Goal: Book appointment/travel/reservation

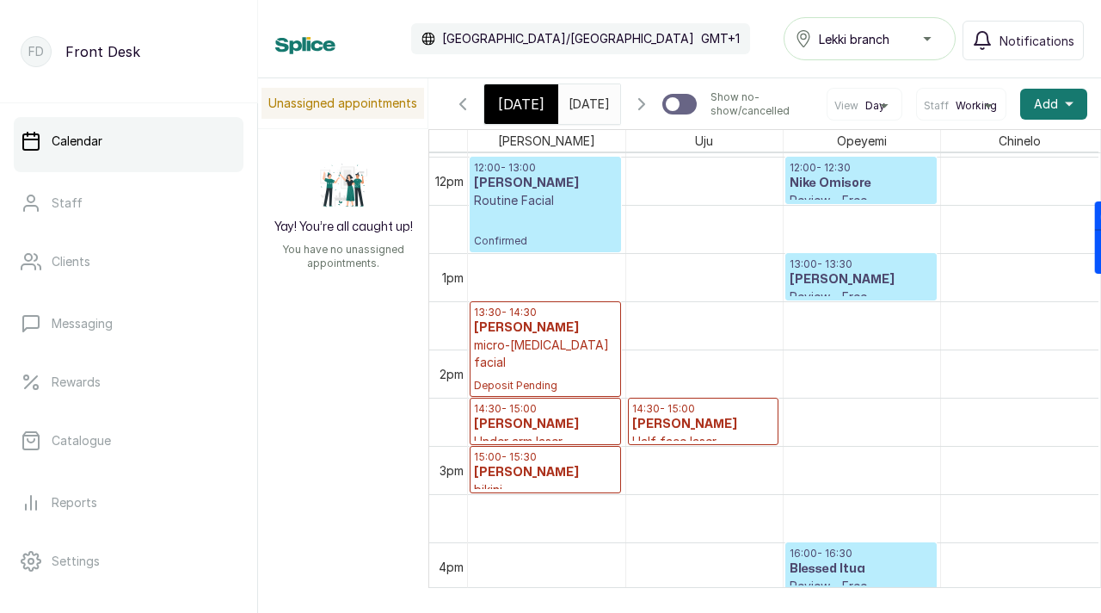
scroll to position [1139, 0]
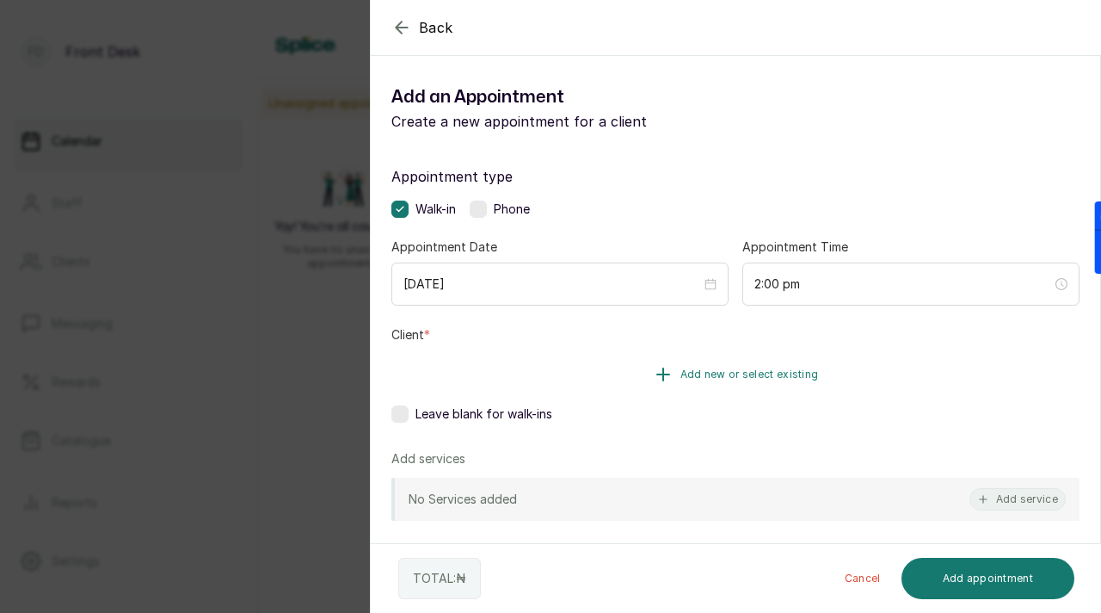
click at [735, 381] on button "Add new or select existing" at bounding box center [735, 374] width 688 height 48
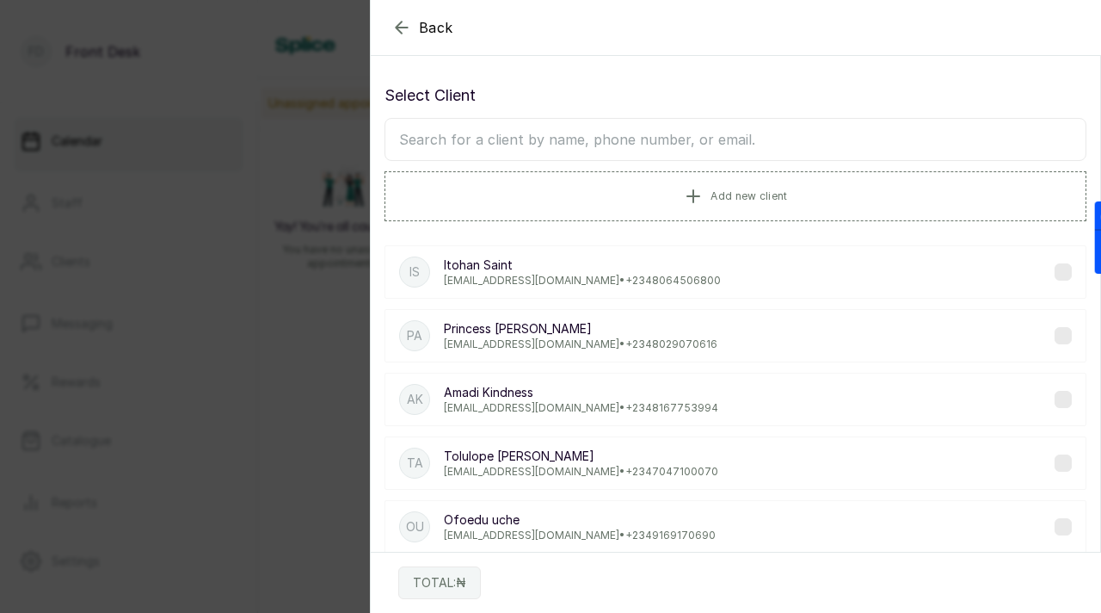
click at [682, 139] on input "text" at bounding box center [736, 139] width 702 height 43
click at [735, 195] on span "Add new client" at bounding box center [749, 195] width 77 height 14
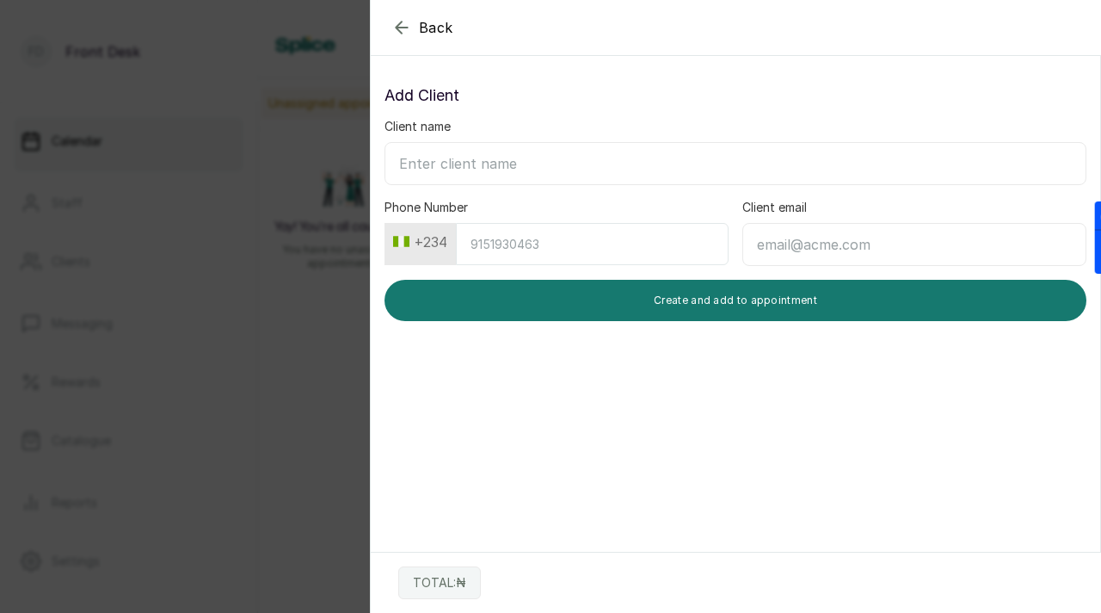
click at [630, 137] on div "Client name" at bounding box center [736, 151] width 702 height 67
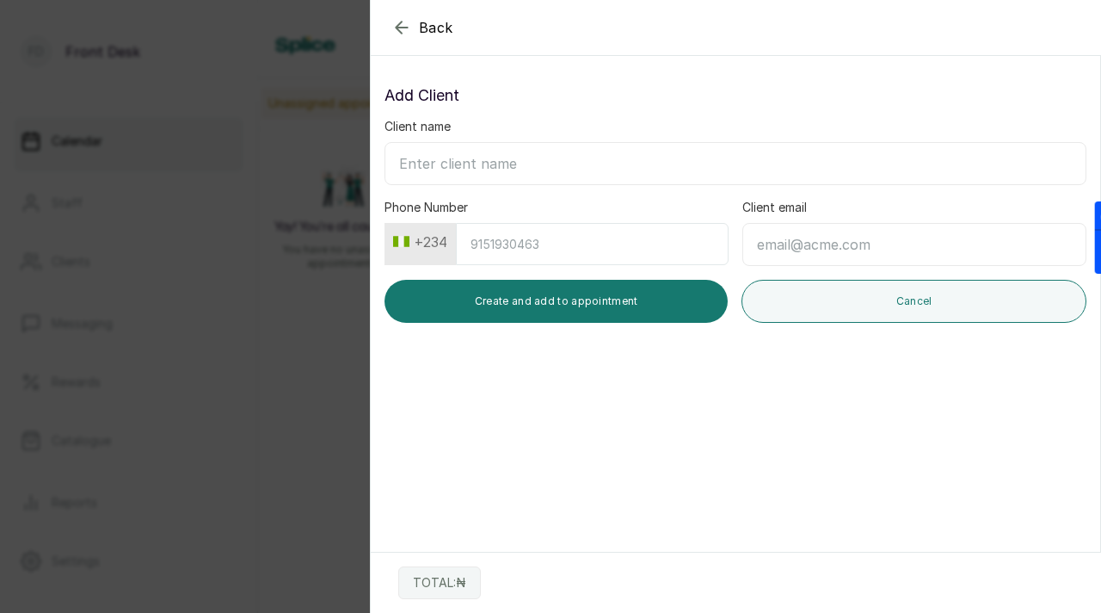
click at [776, 250] on input "Client email" at bounding box center [914, 244] width 344 height 43
paste input "[EMAIL_ADDRESS][DOMAIN_NAME]"
drag, startPoint x: 757, startPoint y: 248, endPoint x: 892, endPoint y: 239, distance: 135.3
click at [892, 239] on input "[EMAIL_ADDRESS][DOMAIN_NAME]" at bounding box center [914, 244] width 344 height 43
type input "[EMAIL_ADDRESS][DOMAIN_NAME]"
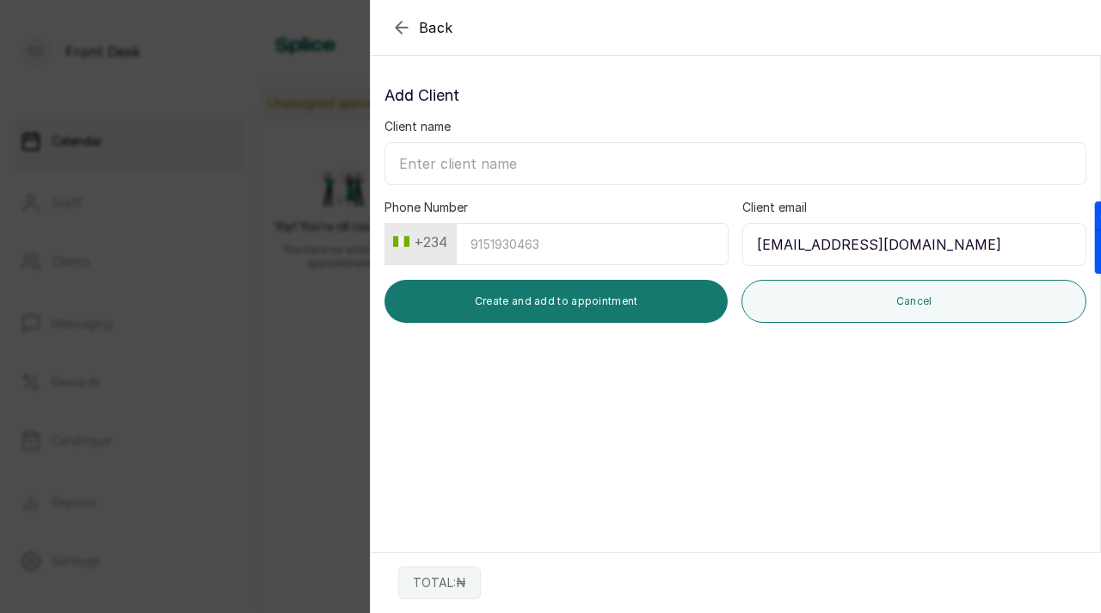
click at [593, 157] on input "Client name" at bounding box center [736, 163] width 702 height 43
paste input "Augustinaobichukwu"
click at [462, 164] on input "Augustinaobichukwu" at bounding box center [736, 163] width 702 height 43
type input "[PERSON_NAME]"
click at [477, 250] on input "Phone Number" at bounding box center [592, 244] width 273 height 42
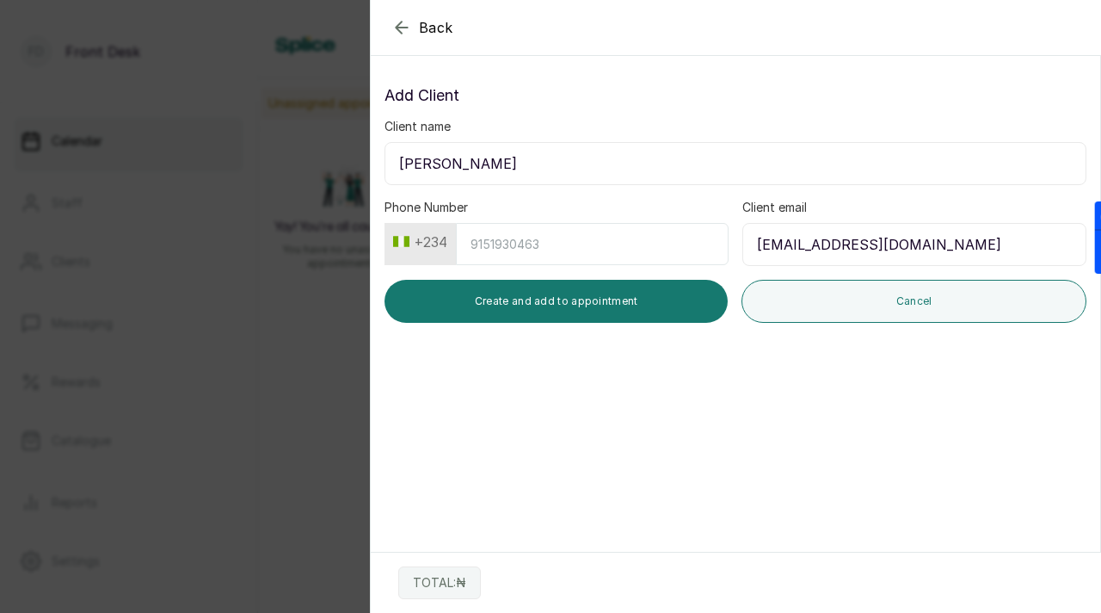
paste input "7081798515"
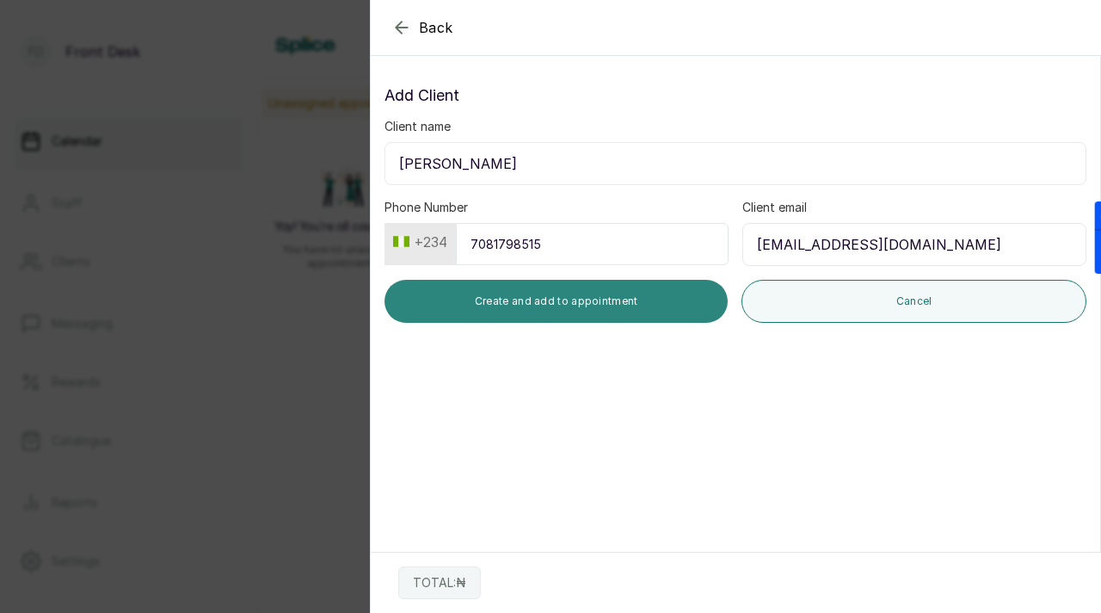
type input "7081798515"
click at [578, 303] on button "Create and add to appointment" at bounding box center [556, 301] width 343 height 43
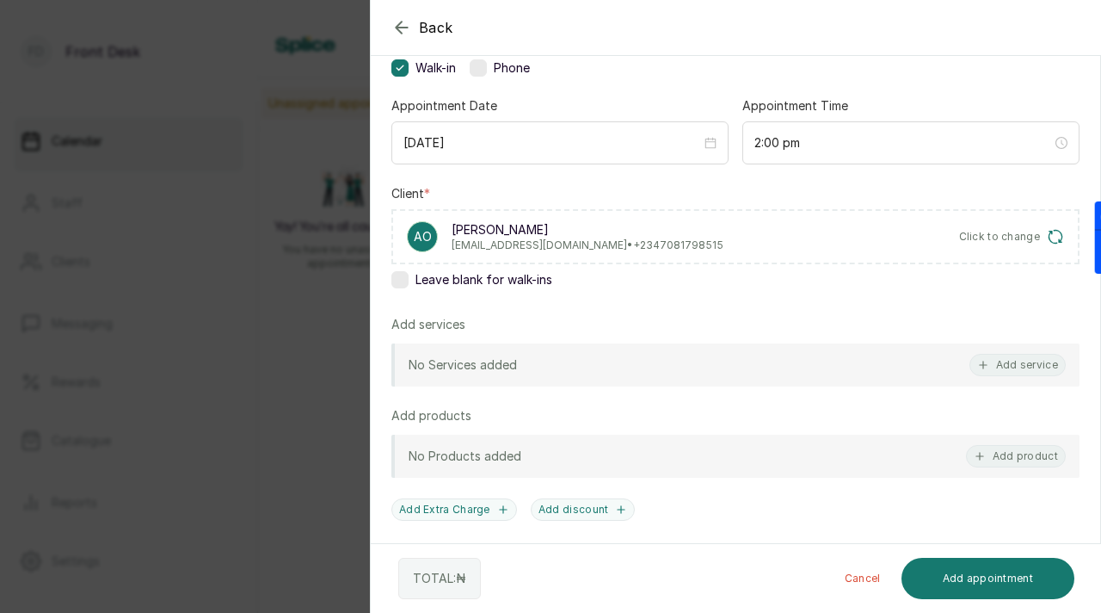
scroll to position [223, 0]
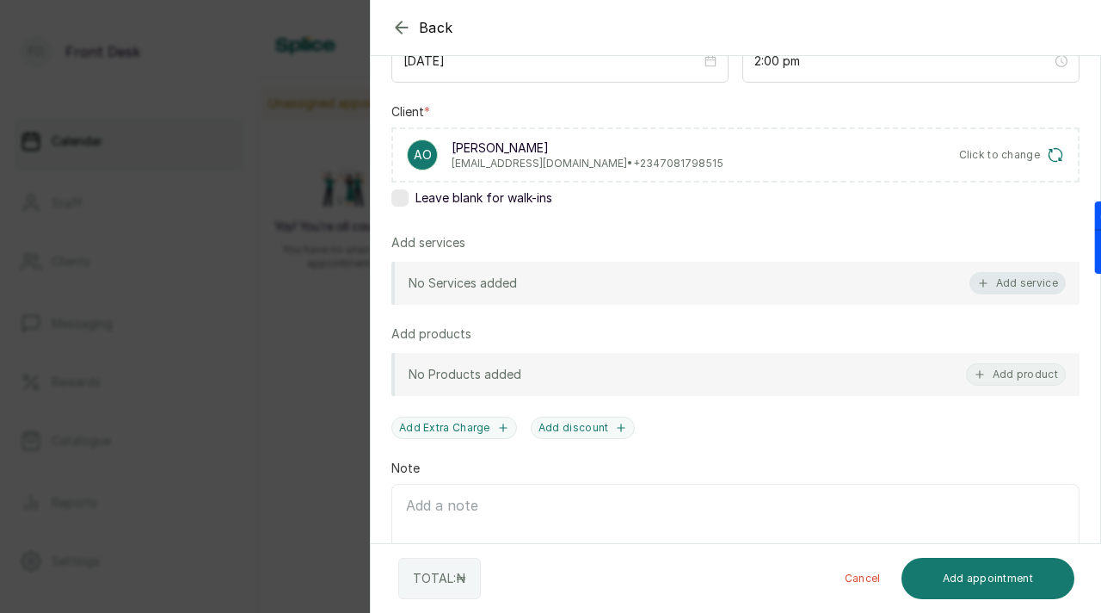
click at [981, 289] on button "Add service" at bounding box center [1018, 283] width 96 height 22
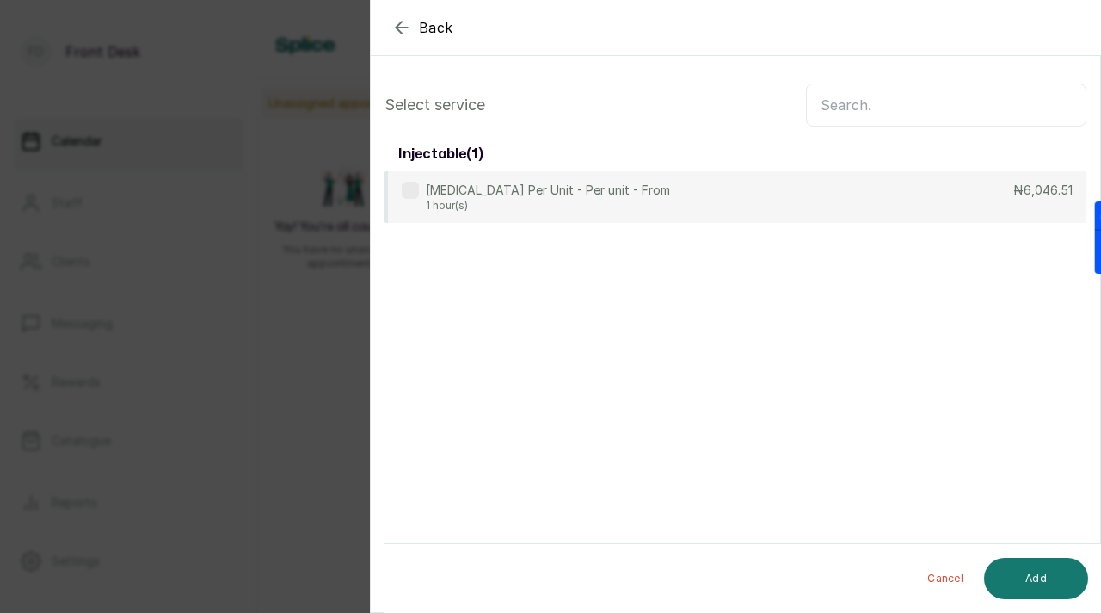
scroll to position [0, 0]
click at [878, 104] on input "text" at bounding box center [946, 104] width 280 height 43
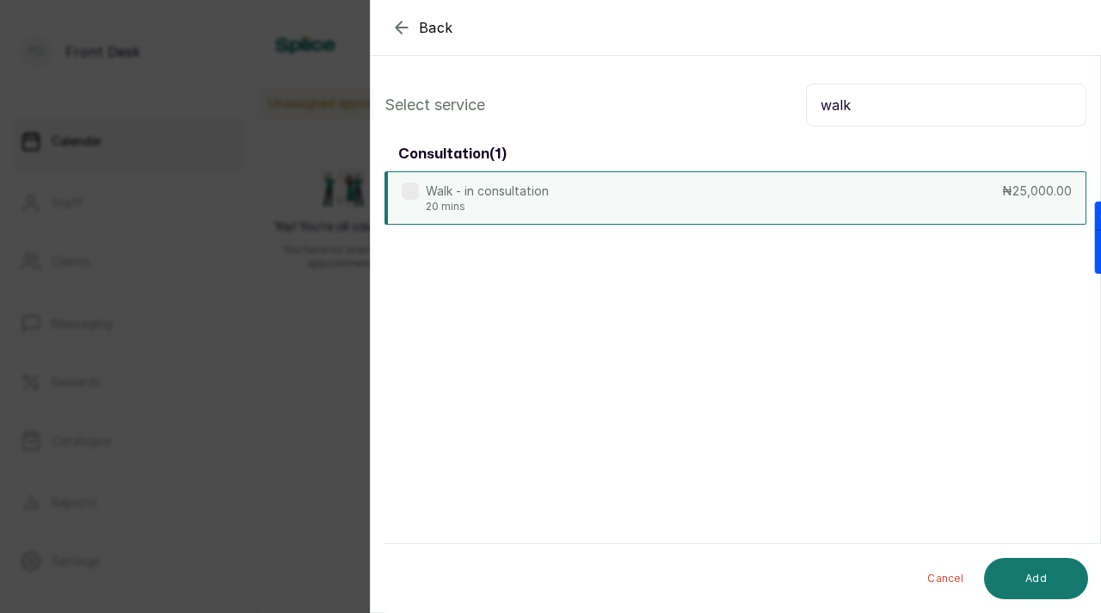
type input "walk"
click at [415, 188] on label at bounding box center [410, 190] width 17 height 17
click at [1045, 576] on button "Add" at bounding box center [1036, 578] width 104 height 41
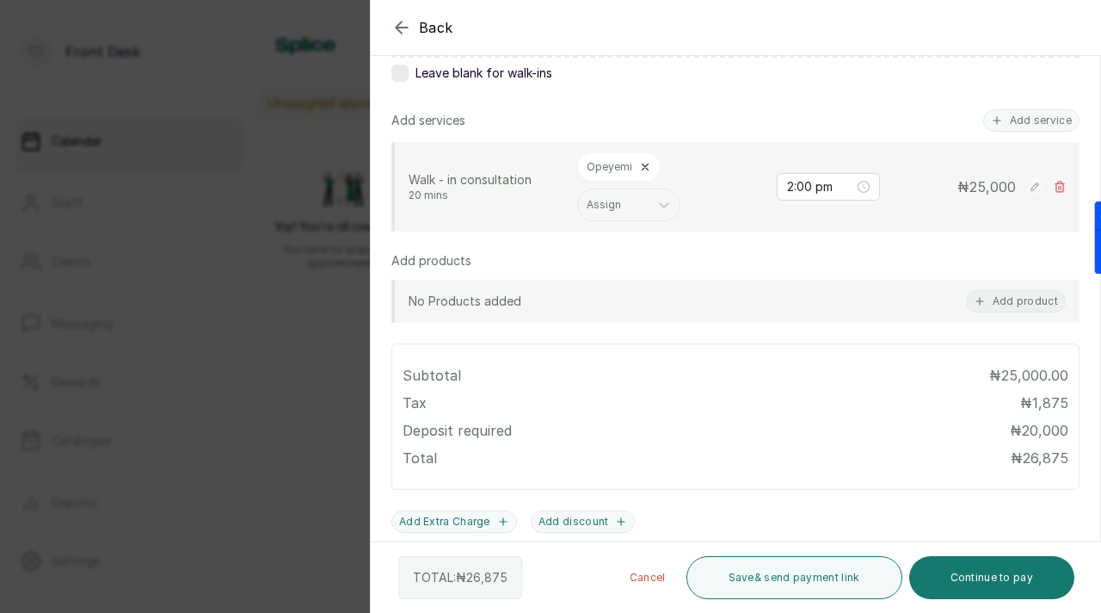
scroll to position [523, 0]
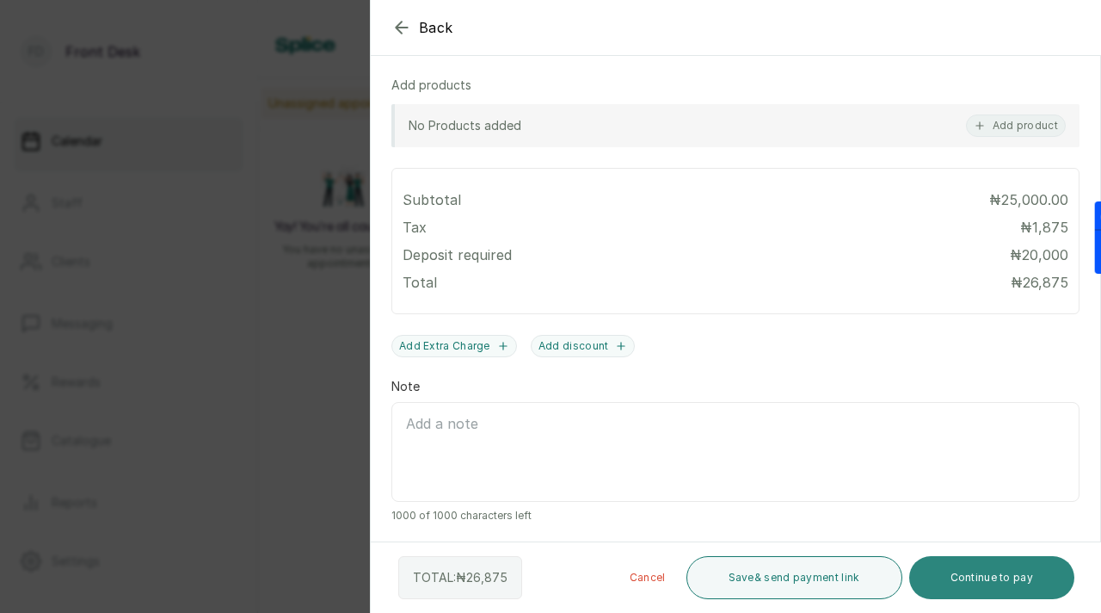
click at [964, 575] on button "Continue to pay" at bounding box center [992, 577] width 166 height 43
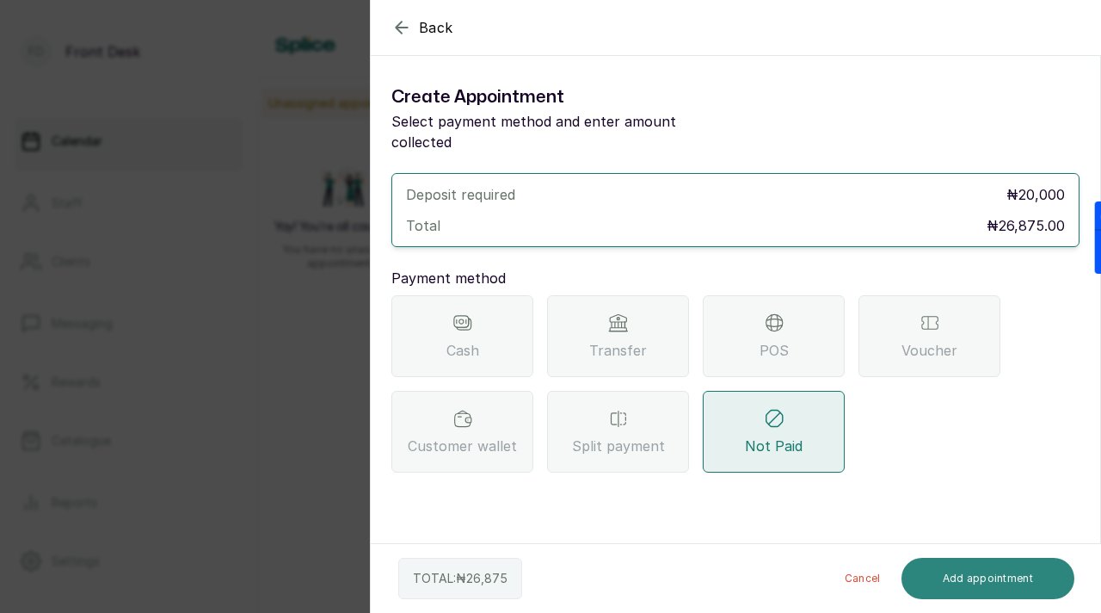
scroll to position [0, 0]
click at [673, 317] on div "Transfer" at bounding box center [618, 336] width 142 height 82
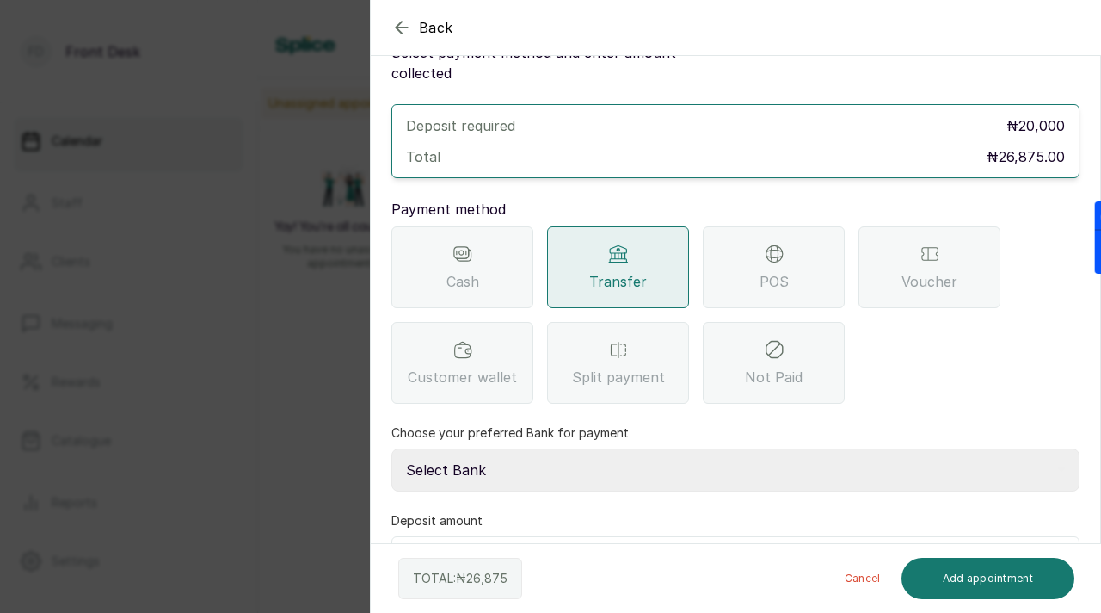
scroll to position [102, 0]
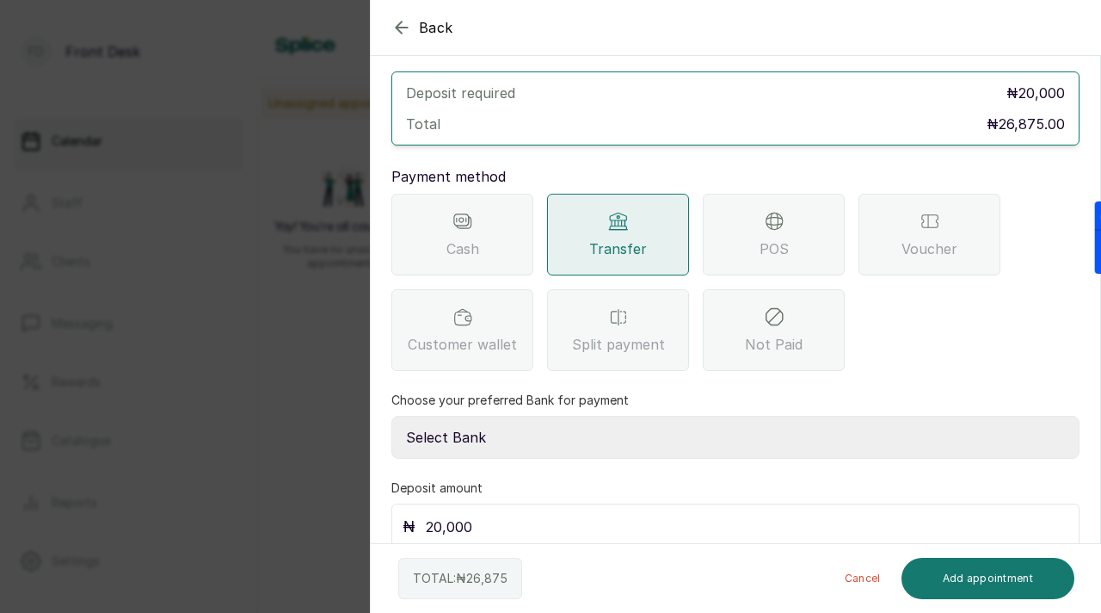
click at [694, 416] on select "Select Bank [PERSON_NAME] Fairmoney Microfinance Bank SKN ANALYTICS MED AESTH. …" at bounding box center [735, 437] width 688 height 43
select select "43272bc0-21c6-4b19-b9fb-c2093b8603c2"
click at [391, 416] on select "Select Bank [PERSON_NAME] Fairmoney Microfinance Bank SKN ANALYTICS MED AESTH. …" at bounding box center [735, 437] width 688 height 43
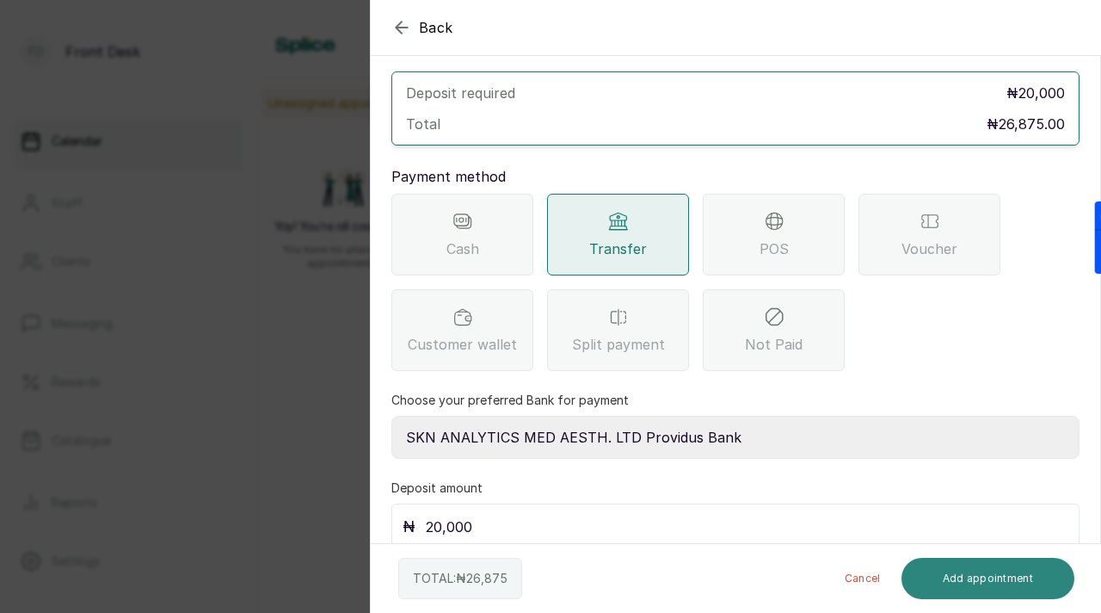
click at [983, 591] on button "Add appointment" at bounding box center [989, 578] width 174 height 41
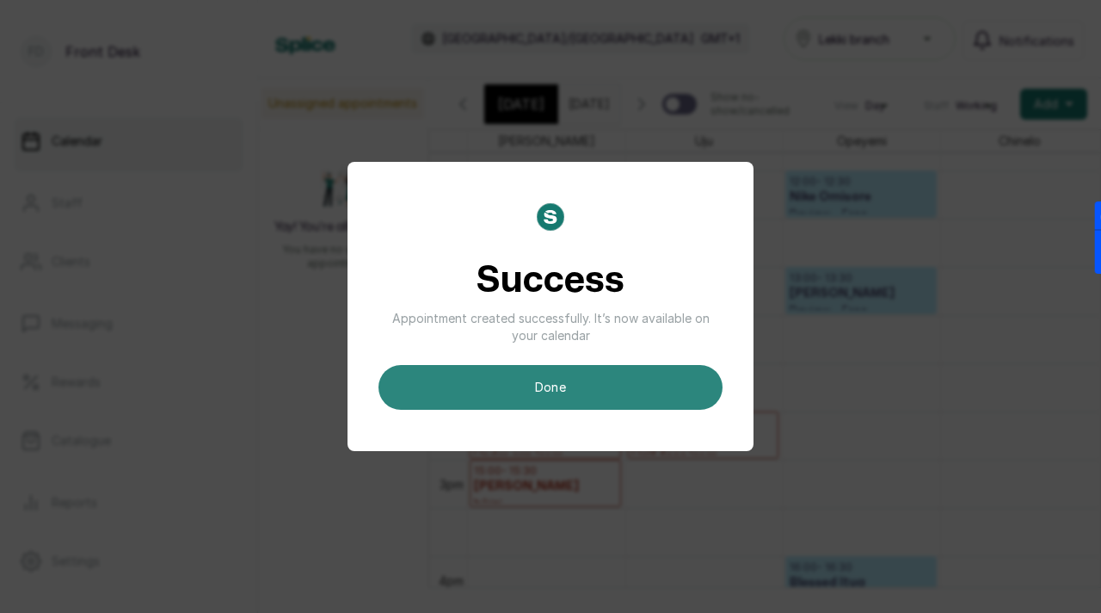
click at [549, 385] on button "done" at bounding box center [551, 387] width 344 height 45
